Goal: Task Accomplishment & Management: Manage account settings

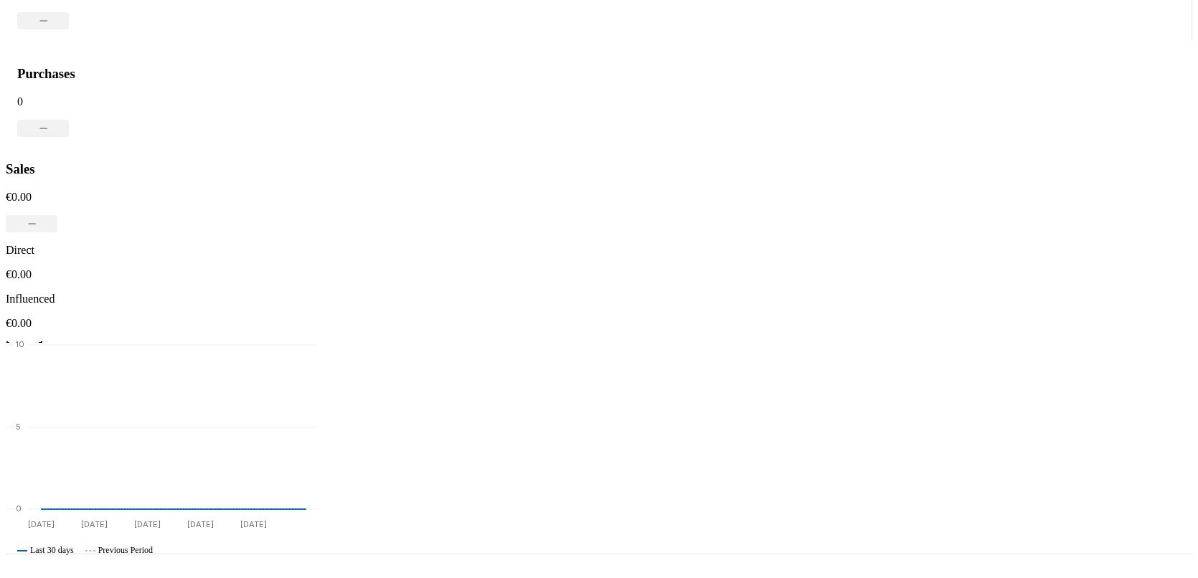
scroll to position [521, 0]
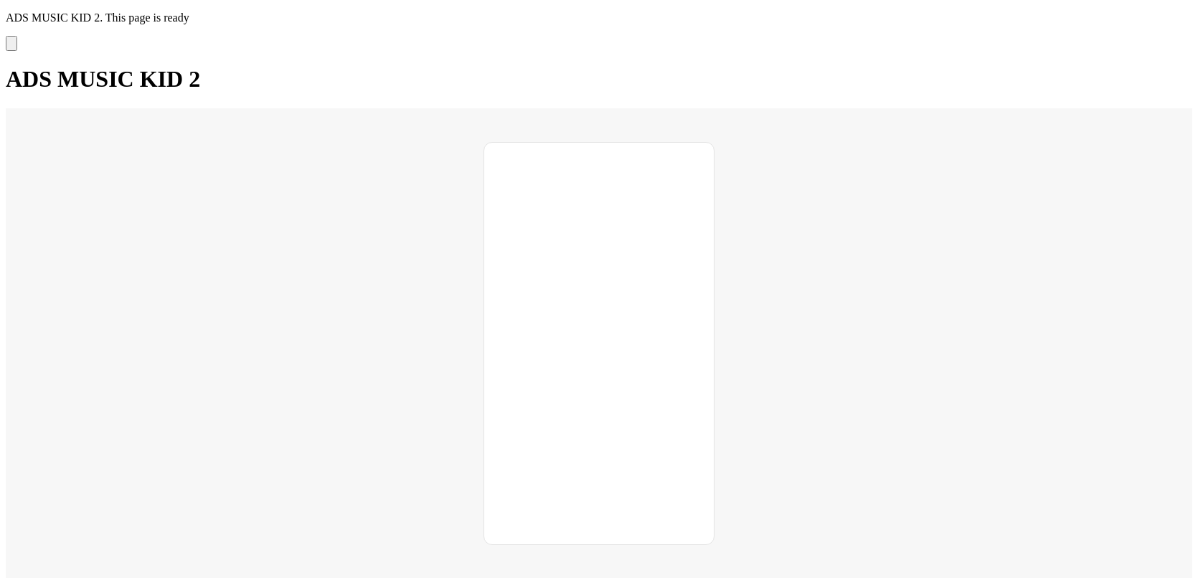
click at [11, 47] on icon "Settings" at bounding box center [11, 47] width 0 height 0
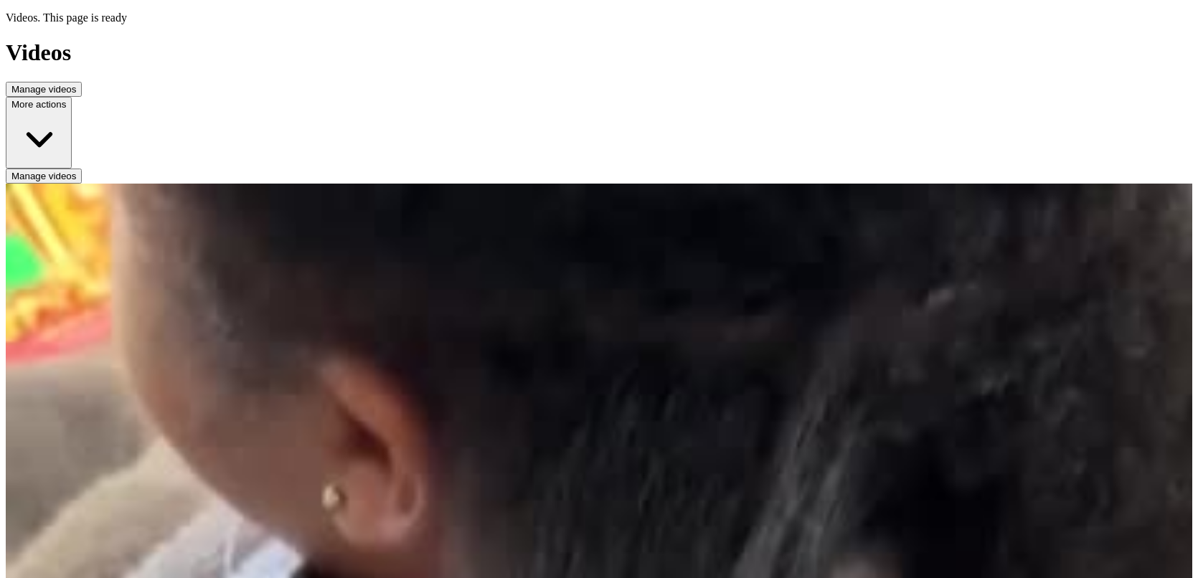
drag, startPoint x: 379, startPoint y: 465, endPoint x: 504, endPoint y: 445, distance: 127.1
drag, startPoint x: 318, startPoint y: 476, endPoint x: 514, endPoint y: 432, distance: 200.6
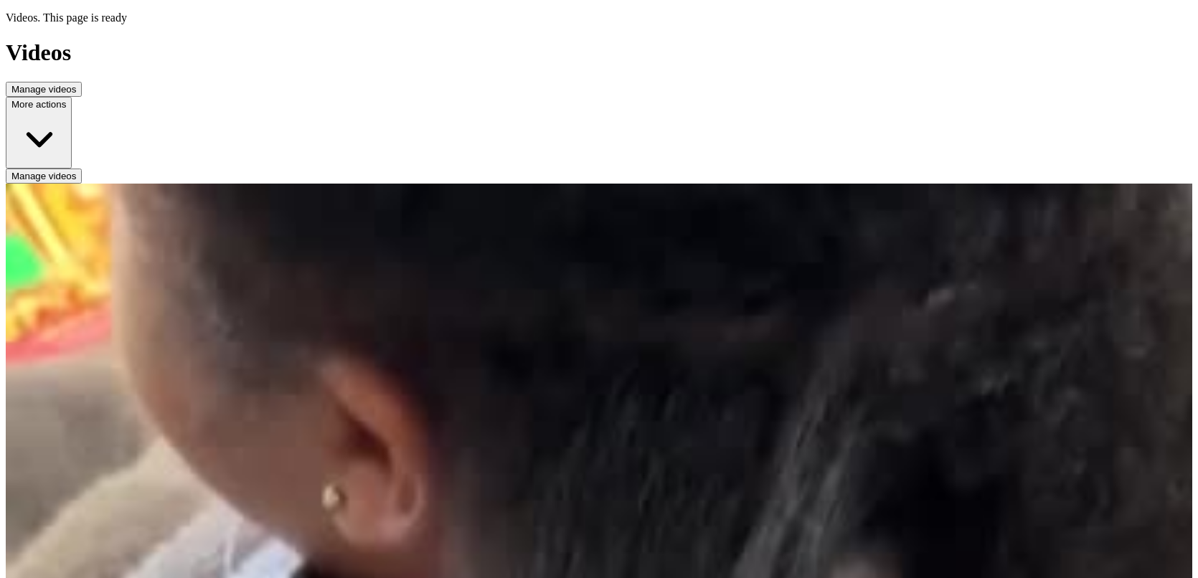
click at [76, 171] on span "Manage videos" at bounding box center [43, 176] width 65 height 11
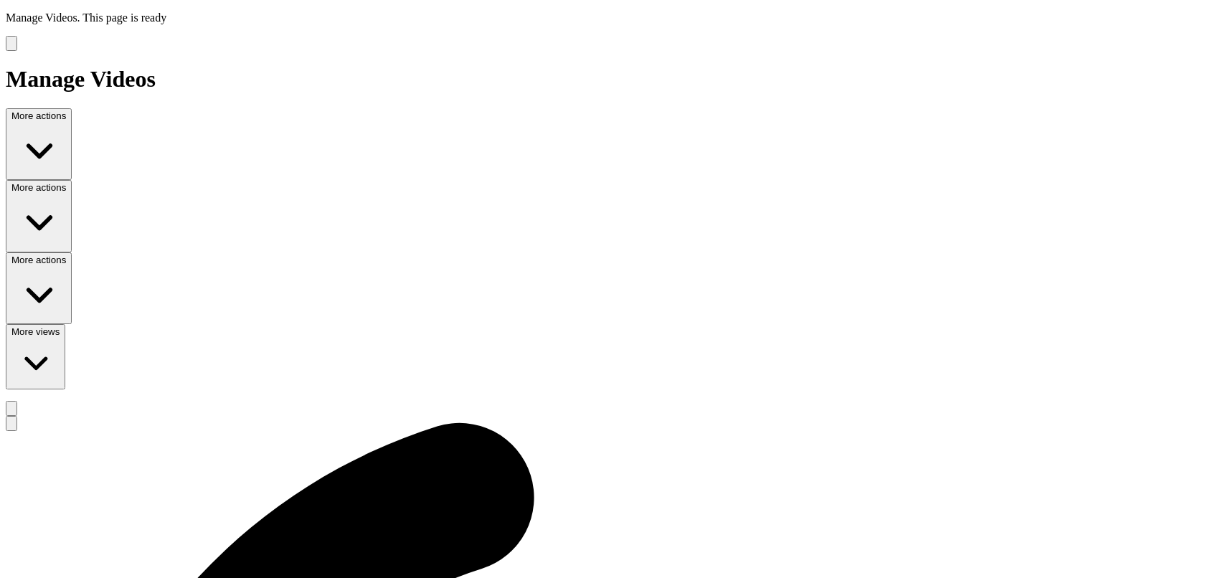
drag, startPoint x: 364, startPoint y: 198, endPoint x: 438, endPoint y: 183, distance: 74.7
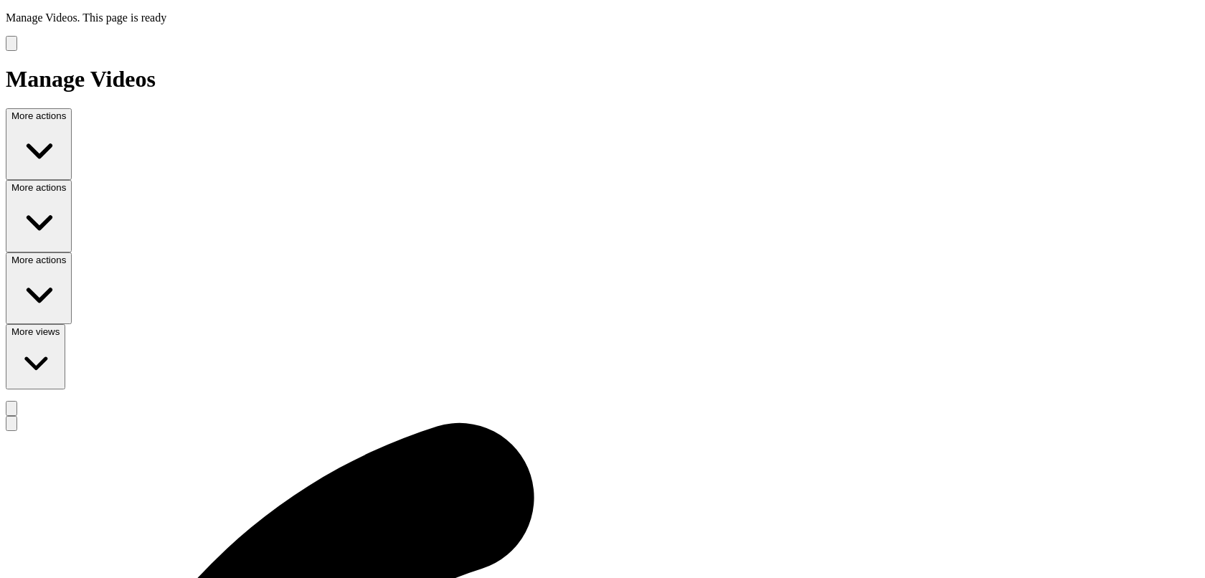
click at [11, 427] on icon "Sort the results" at bounding box center [11, 427] width 0 height 0
click at [834, 324] on div "More views" at bounding box center [603, 356] width 1194 height 65
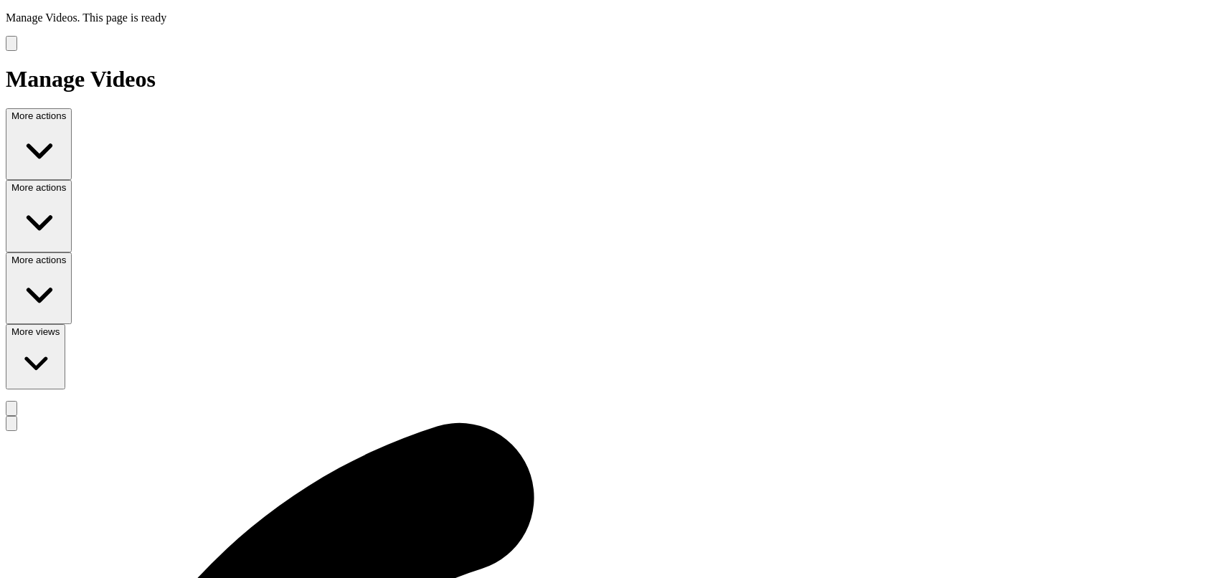
drag, startPoint x: 346, startPoint y: 259, endPoint x: 413, endPoint y: 247, distance: 68.5
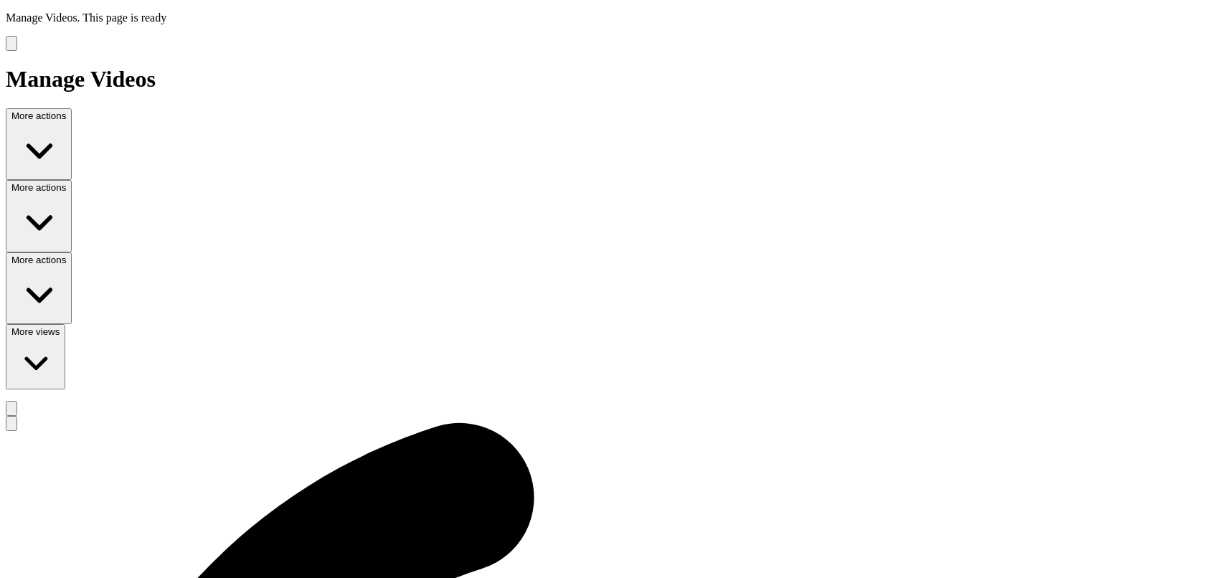
click at [17, 416] on button "Sort the results" at bounding box center [11, 423] width 11 height 15
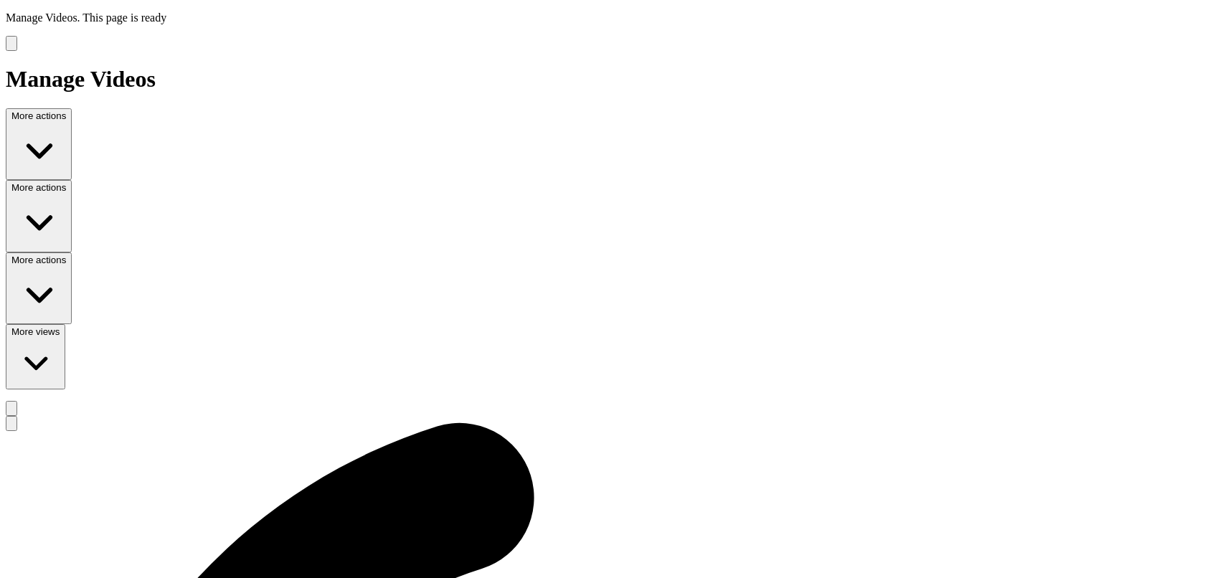
click at [72, 252] on button "More actions" at bounding box center [39, 288] width 66 height 72
click at [11, 47] on icon "Manage Videos" at bounding box center [11, 47] width 0 height 0
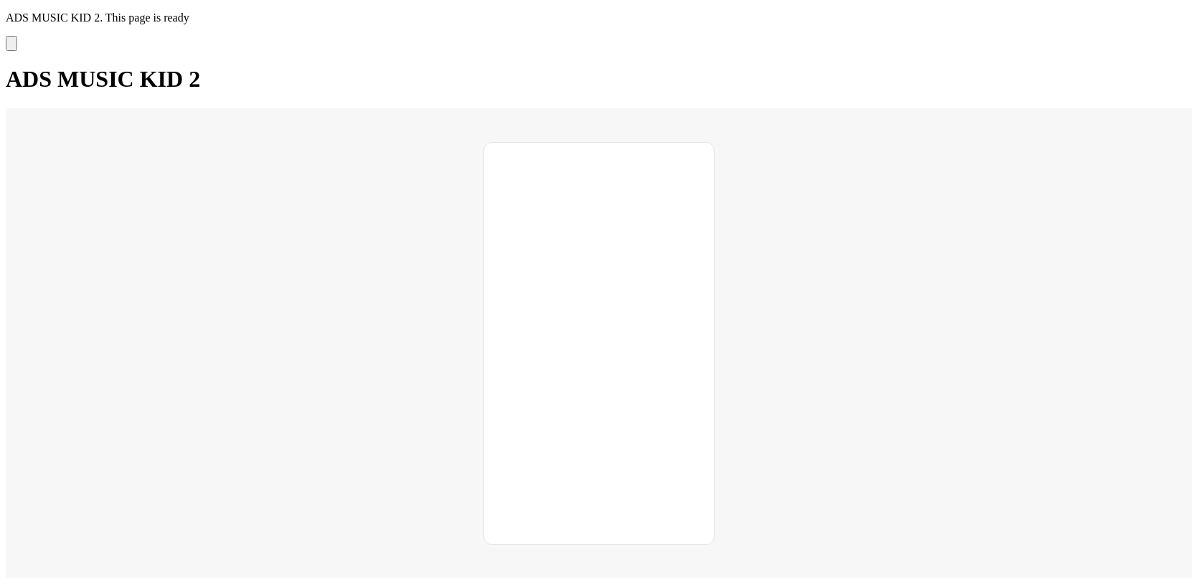
scroll to position [1, 0]
click at [53, 577] on button "Rename" at bounding box center [29, 585] width 47 height 15
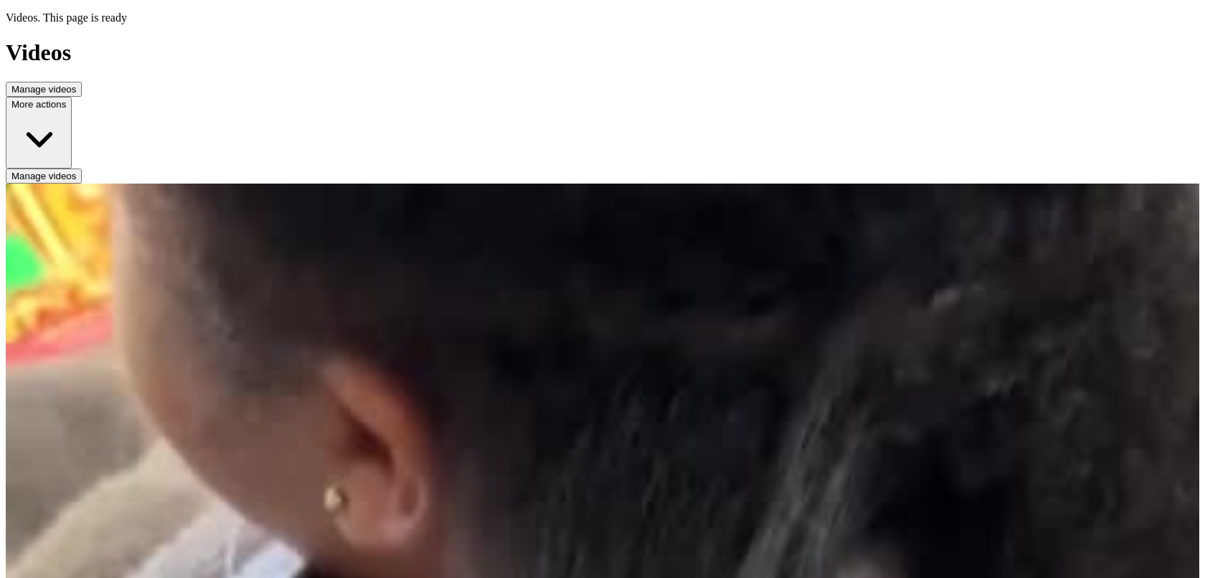
drag, startPoint x: 486, startPoint y: 145, endPoint x: 595, endPoint y: 369, distance: 249.6
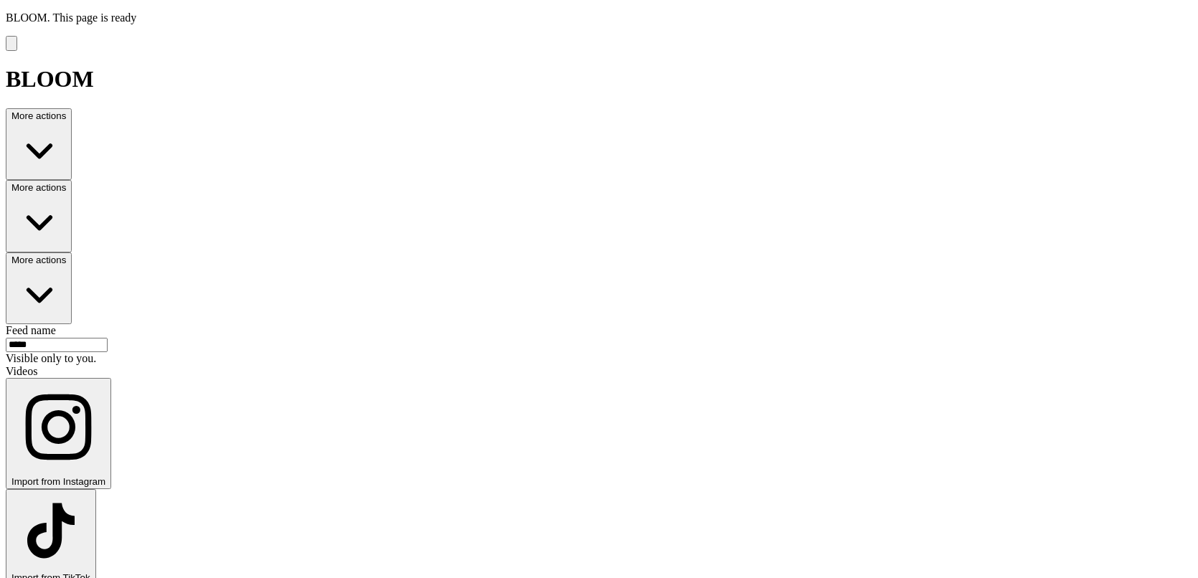
drag, startPoint x: 426, startPoint y: 235, endPoint x: 568, endPoint y: 232, distance: 142.0
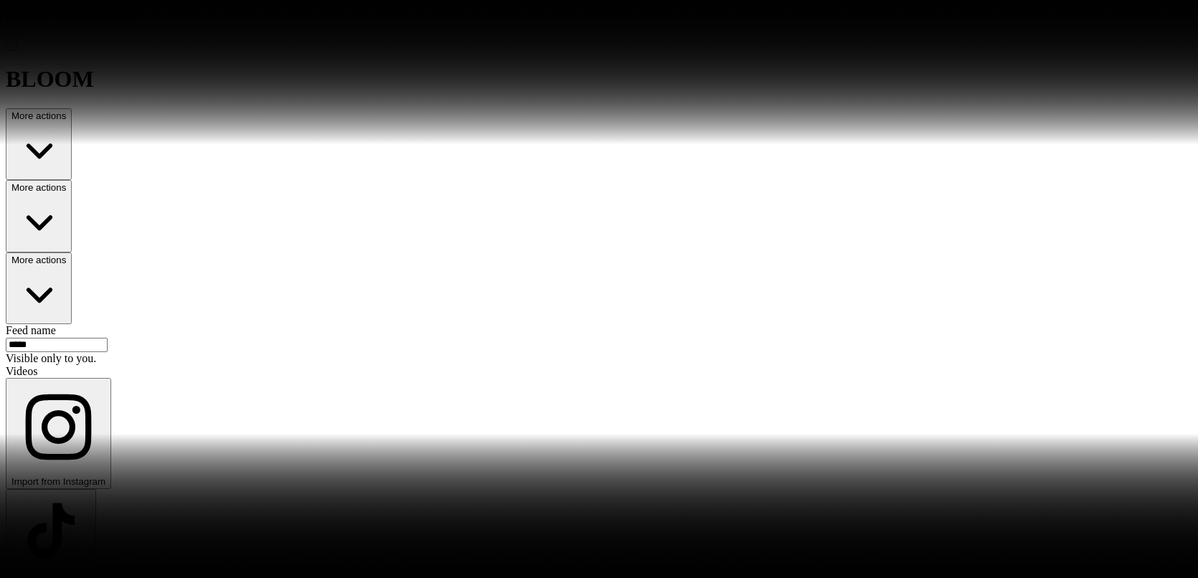
scroll to position [120, 0]
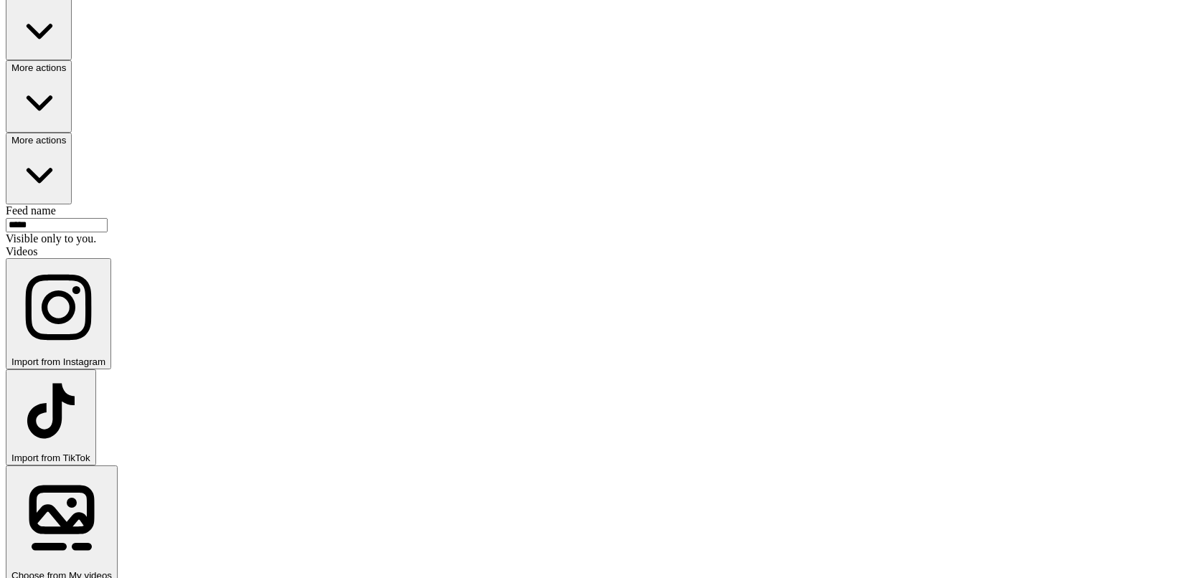
drag, startPoint x: 284, startPoint y: 359, endPoint x: 297, endPoint y: 352, distance: 14.4
